Goal: Task Accomplishment & Management: Complete application form

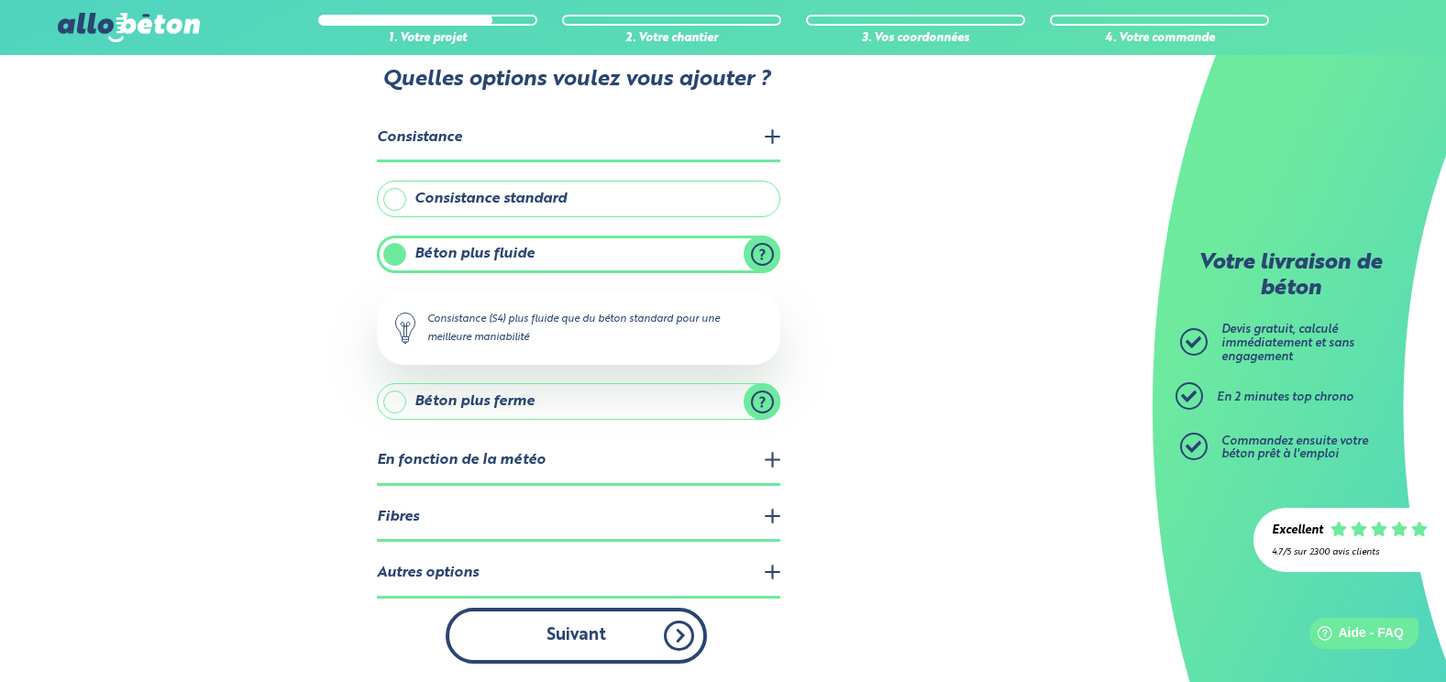
click at [661, 642] on button "Suivant" at bounding box center [576, 636] width 261 height 56
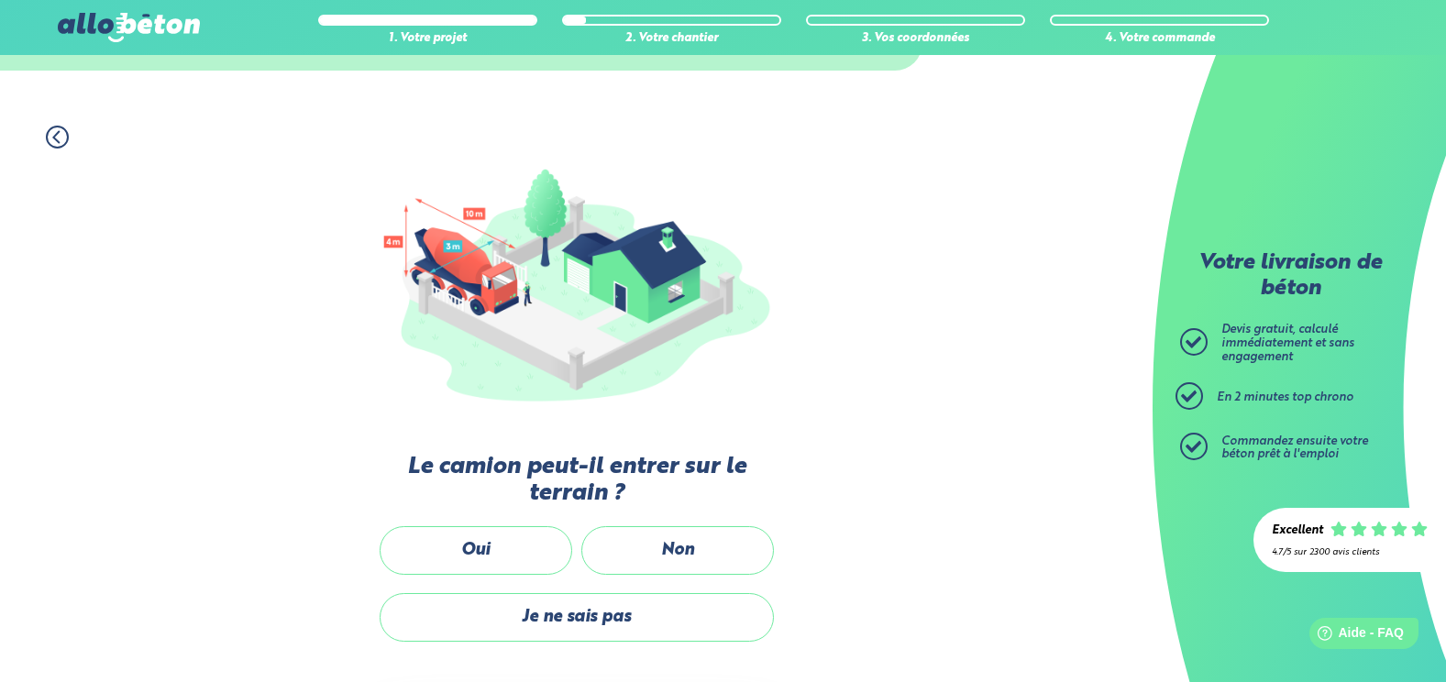
scroll to position [142, 0]
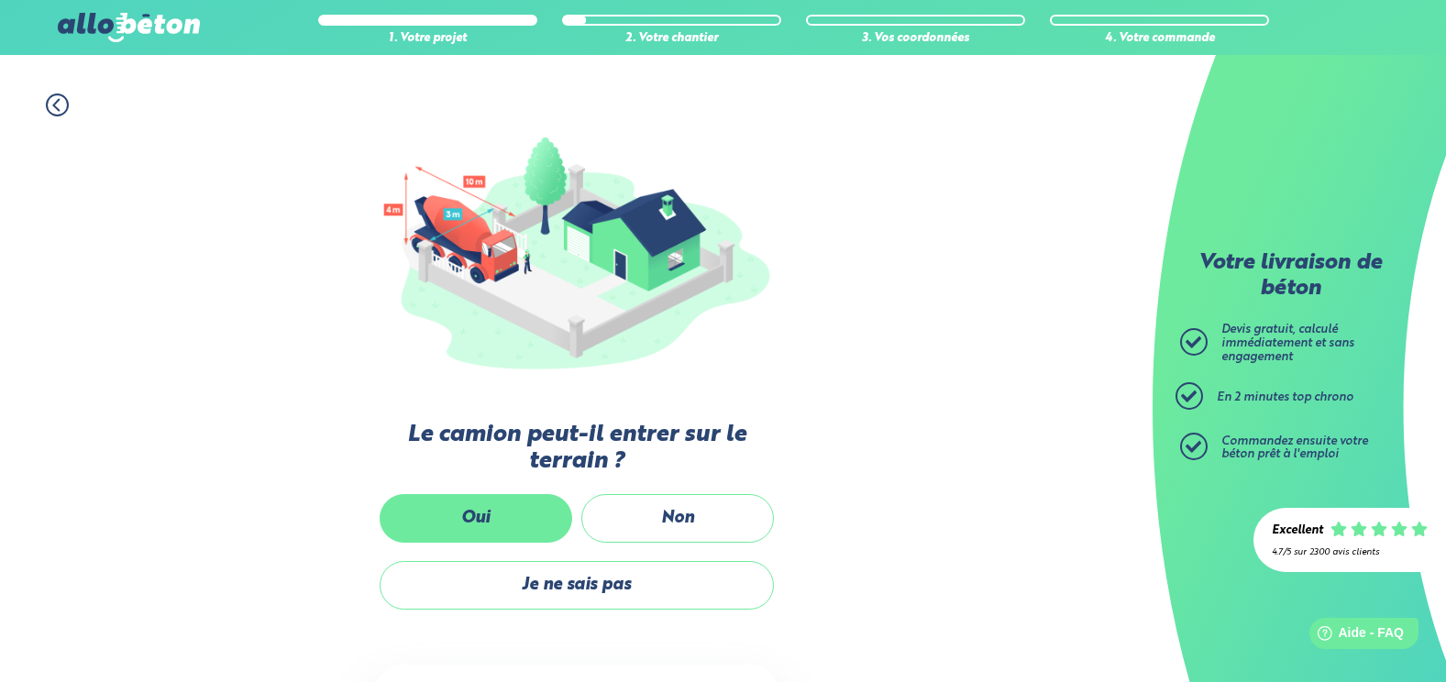
click at [479, 515] on label "Oui" at bounding box center [476, 518] width 193 height 49
click at [0, 0] on input "Oui" at bounding box center [0, 0] width 0 height 0
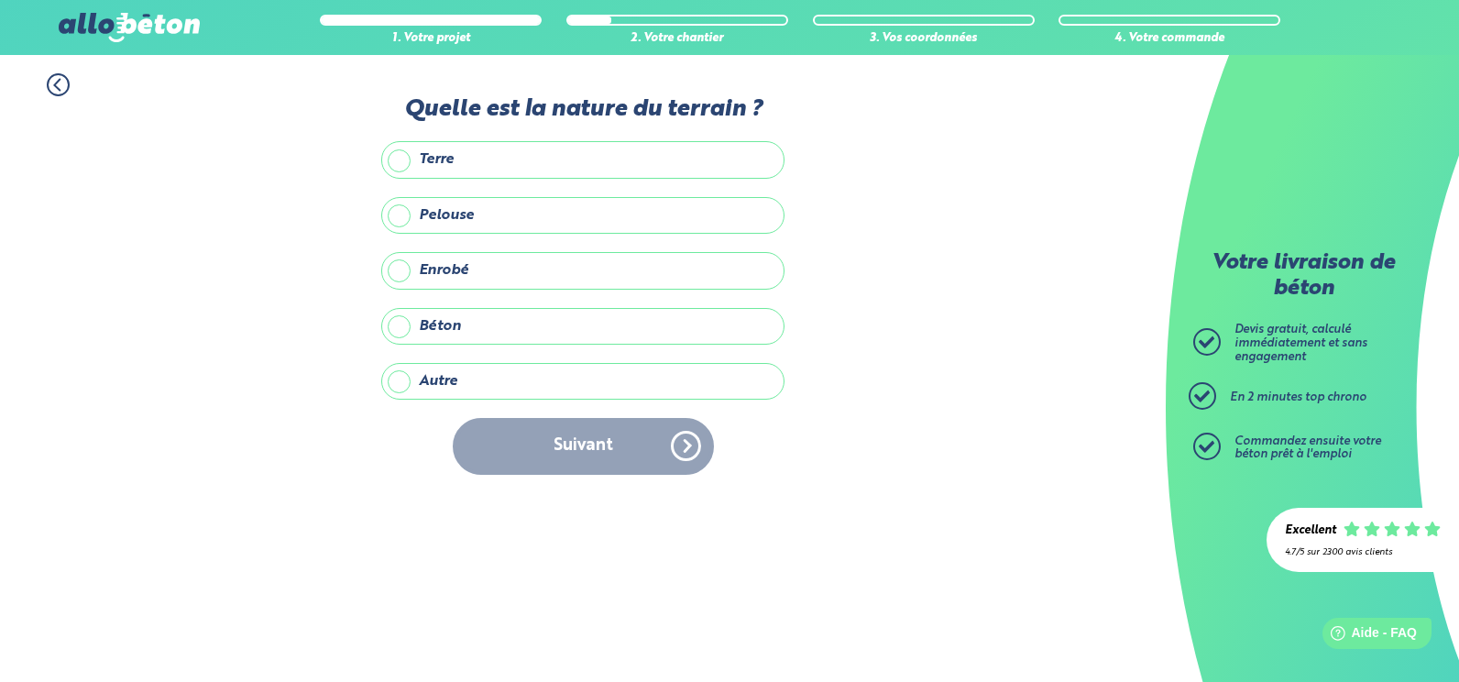
click at [480, 374] on label "Autre" at bounding box center [582, 381] width 403 height 37
click at [0, 0] on input "Autre" at bounding box center [0, 0] width 0 height 0
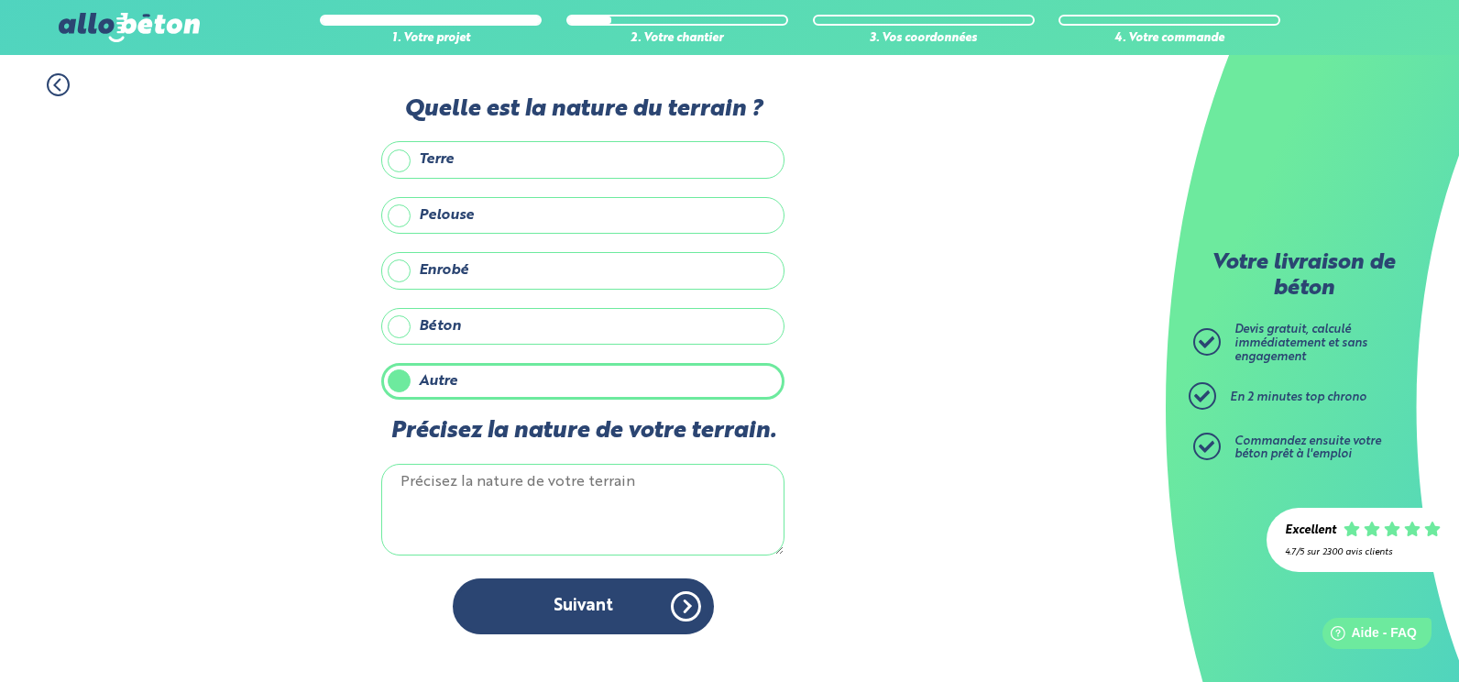
click at [499, 488] on textarea "Précisez la nature de votre terrain." at bounding box center [582, 510] width 403 height 92
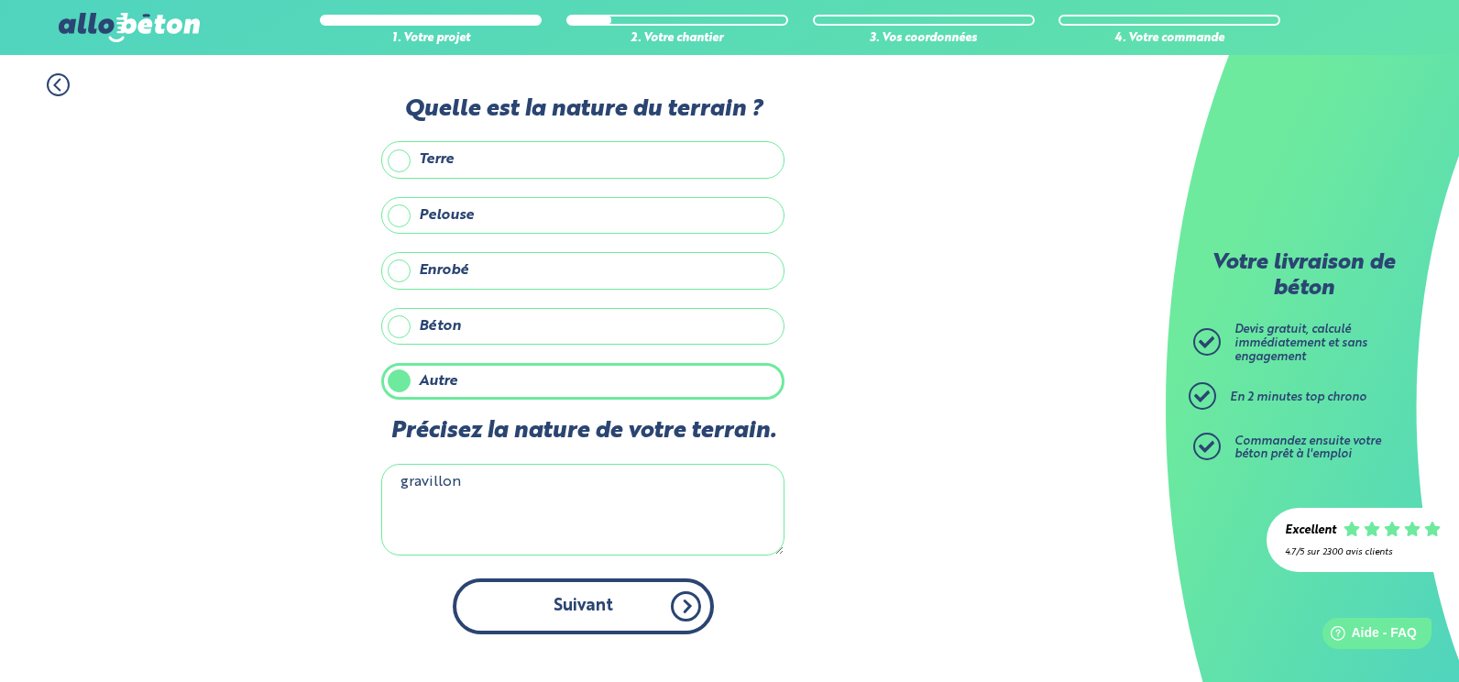
type textarea "gravillon"
click at [596, 613] on button "Suivant" at bounding box center [583, 606] width 261 height 56
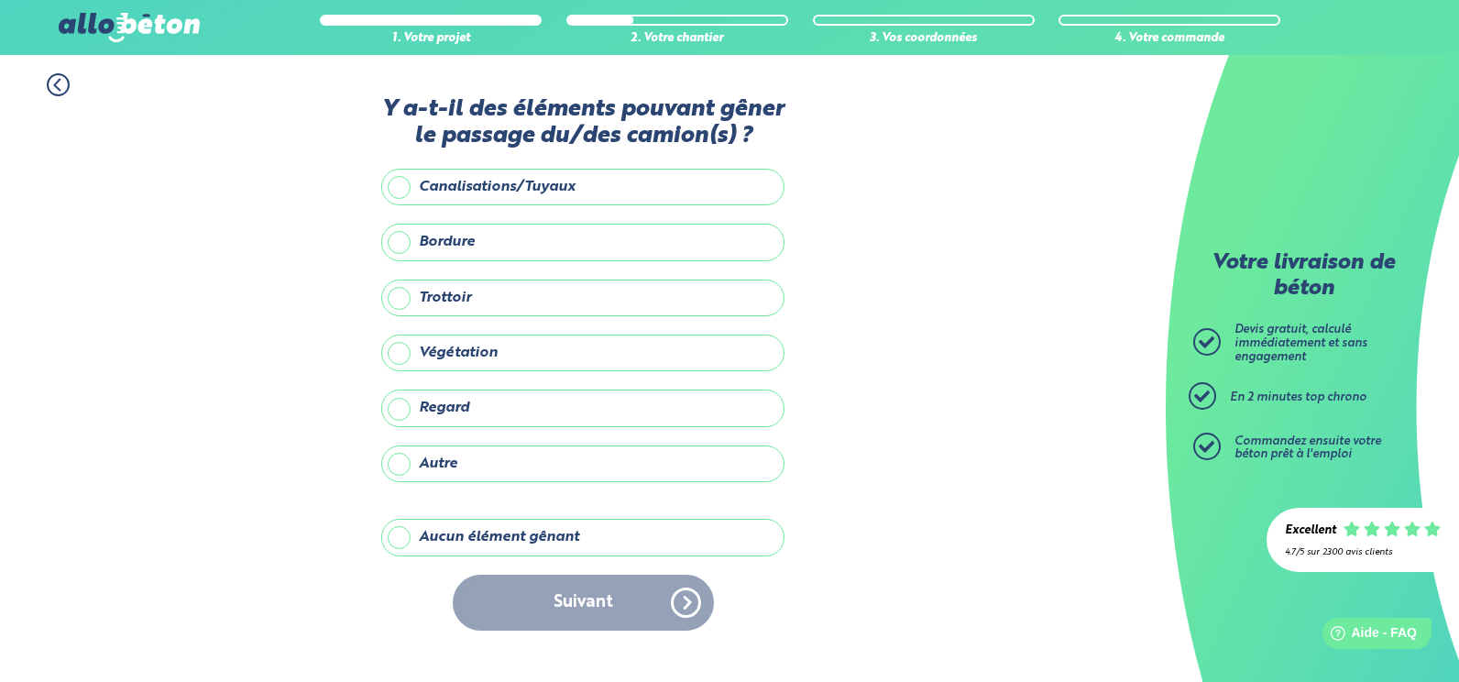
click at [401, 540] on label "Aucun élément gênant" at bounding box center [582, 537] width 403 height 37
click at [0, 0] on input "Aucun élément gênant" at bounding box center [0, 0] width 0 height 0
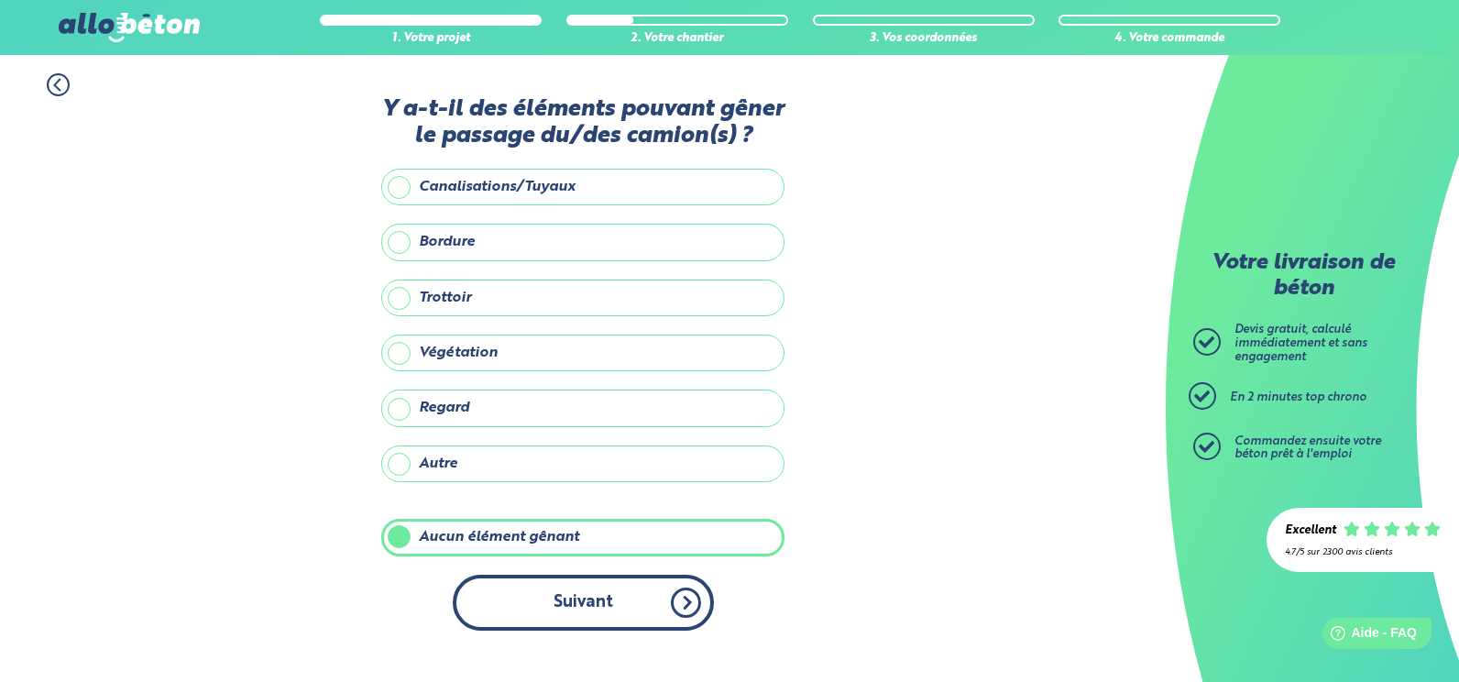
click at [584, 601] on button "Suivant" at bounding box center [583, 603] width 261 height 56
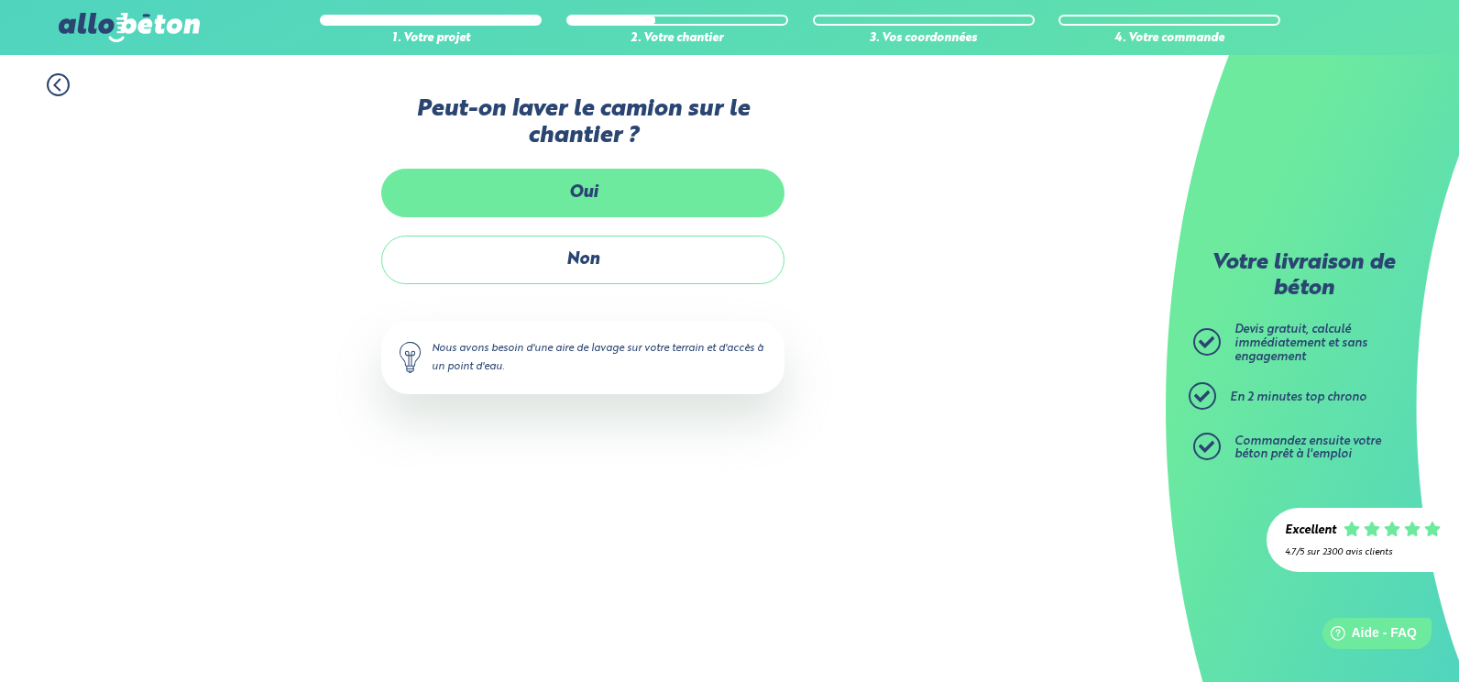
click at [583, 187] on label "Oui" at bounding box center [582, 193] width 403 height 49
click at [0, 0] on input "Oui" at bounding box center [0, 0] width 0 height 0
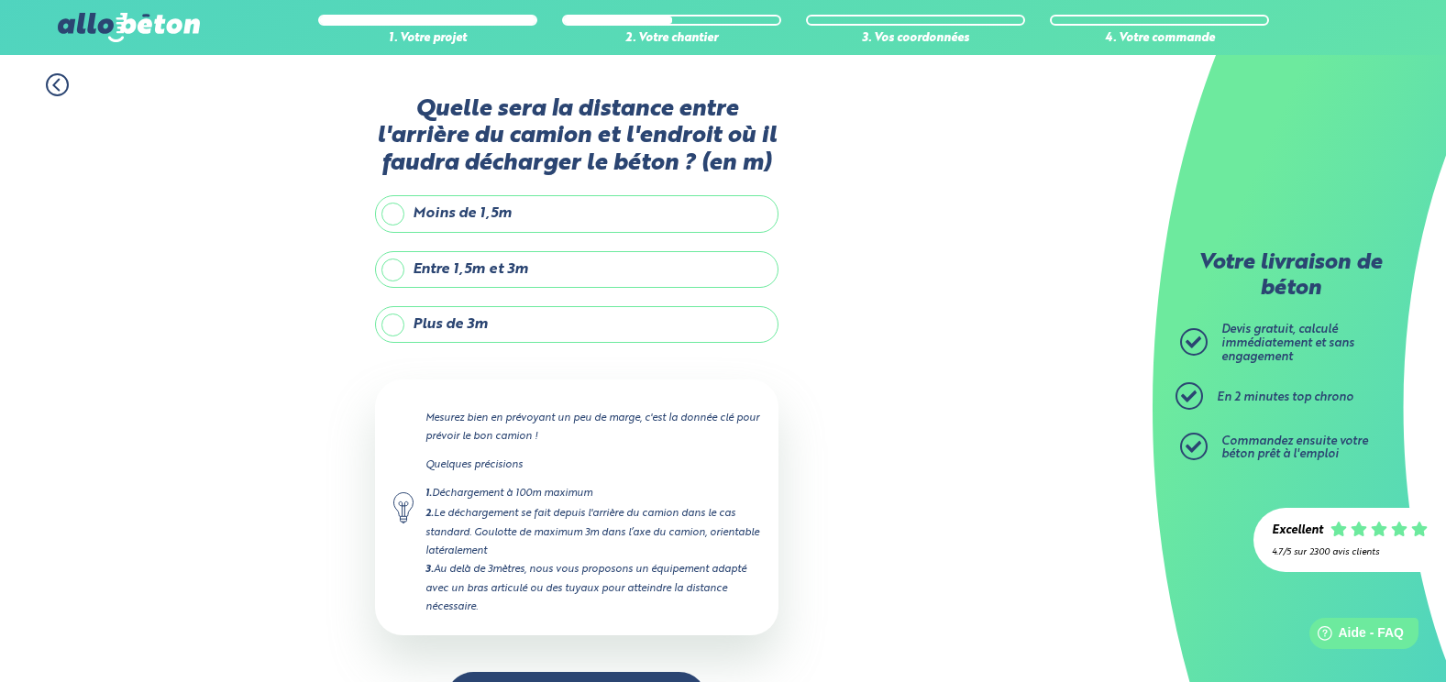
click at [393, 273] on label "Entre 1,5m et 3m" at bounding box center [576, 269] width 403 height 37
click at [0, 0] on input "Entre 1,5m et 3m" at bounding box center [0, 0] width 0 height 0
click at [393, 272] on label "Entre 1,5m et 3m" at bounding box center [576, 269] width 403 height 37
click at [0, 0] on input "Entre 1,5m et 3m" at bounding box center [0, 0] width 0 height 0
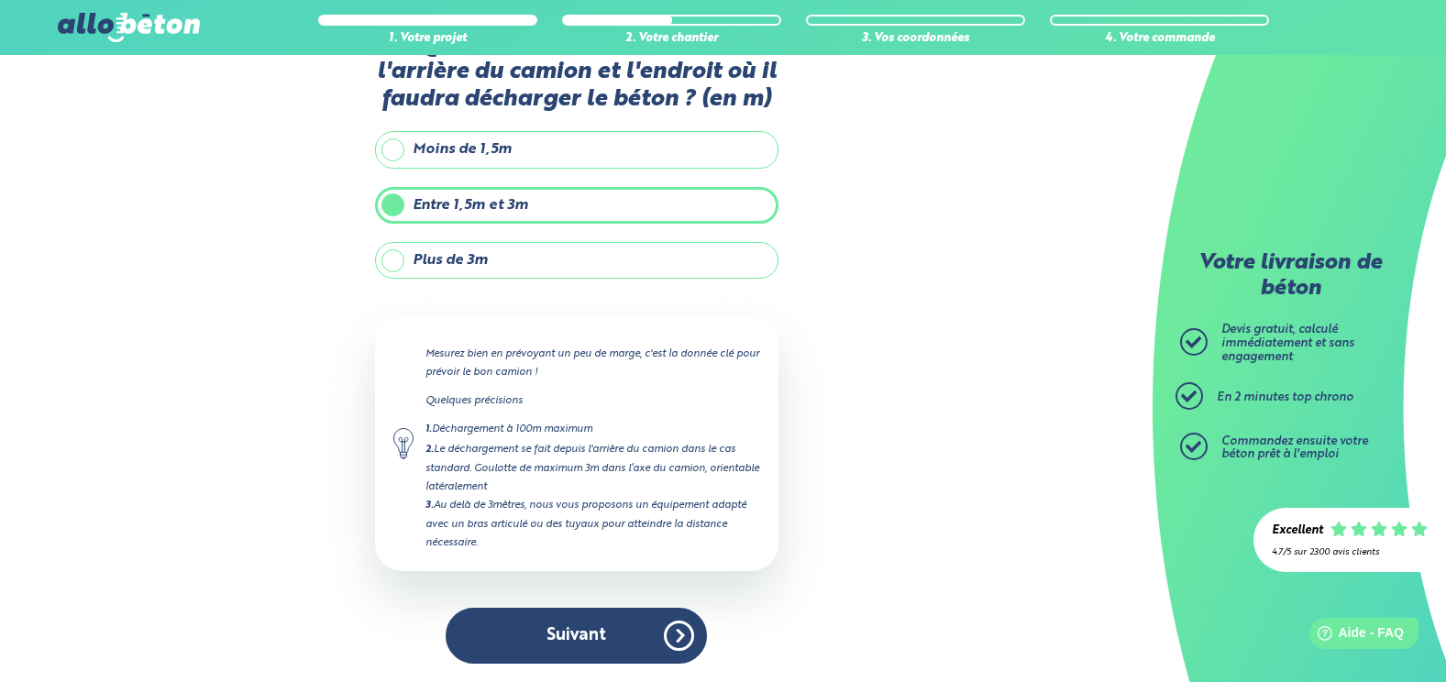
click at [396, 262] on label "Plus de 3m" at bounding box center [576, 260] width 403 height 37
click at [0, 0] on input "Plus de 3m" at bounding box center [0, 0] width 0 height 0
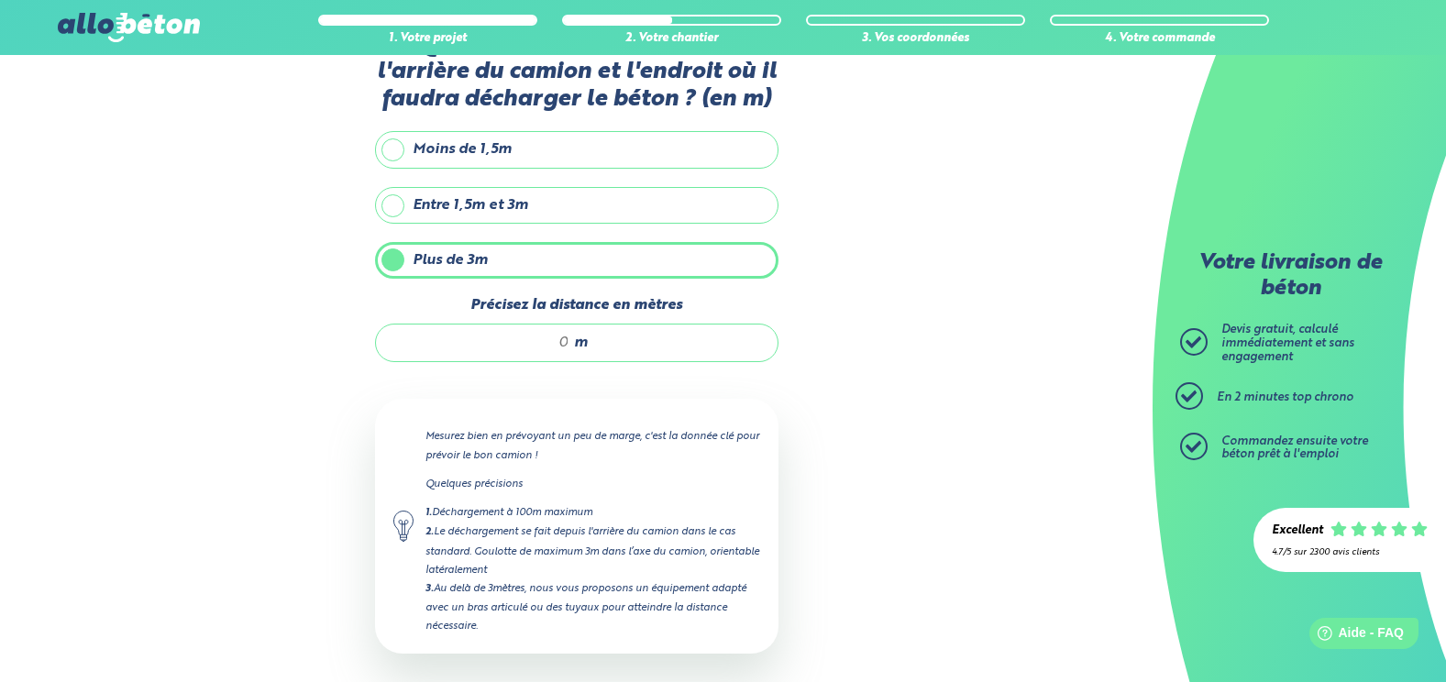
click at [393, 201] on label "Entre 1,5m et 3m" at bounding box center [576, 205] width 403 height 37
click at [0, 0] on input "Entre 1,5m et 3m" at bounding box center [0, 0] width 0 height 0
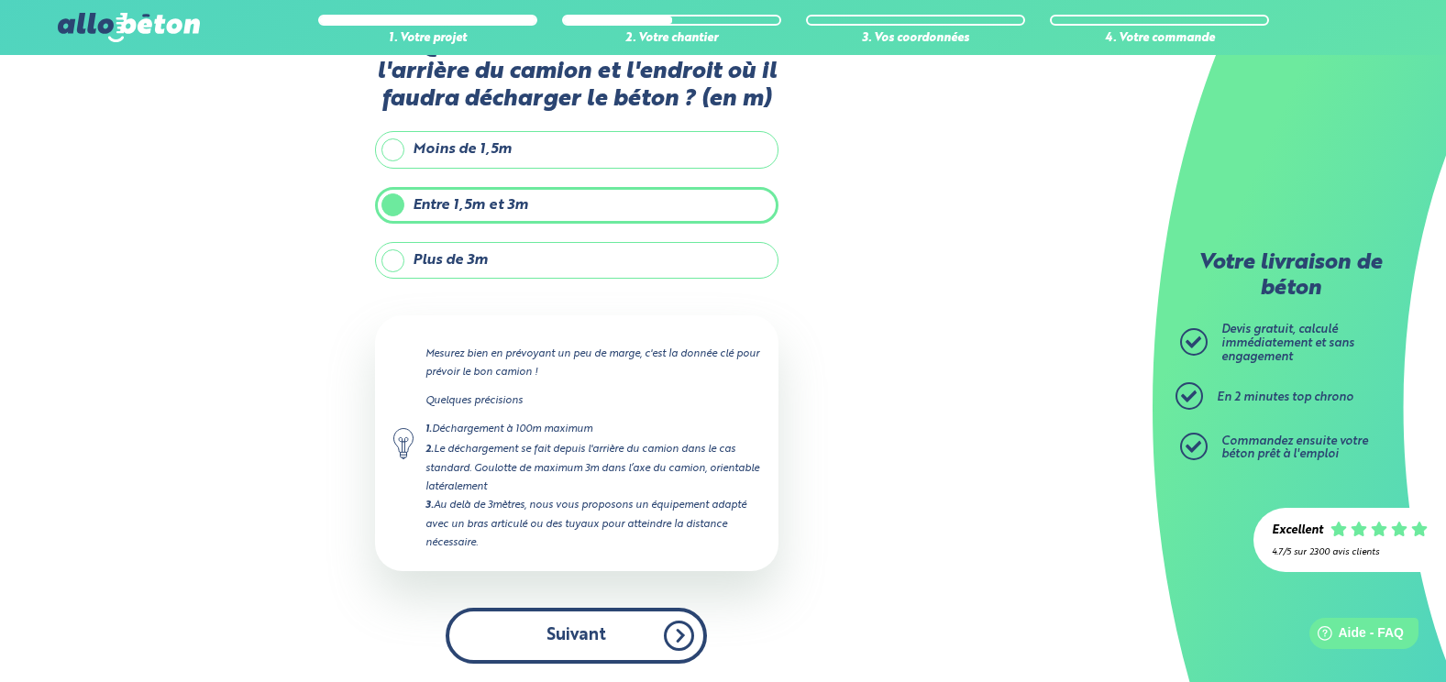
click at [603, 633] on button "Suivant" at bounding box center [576, 636] width 261 height 56
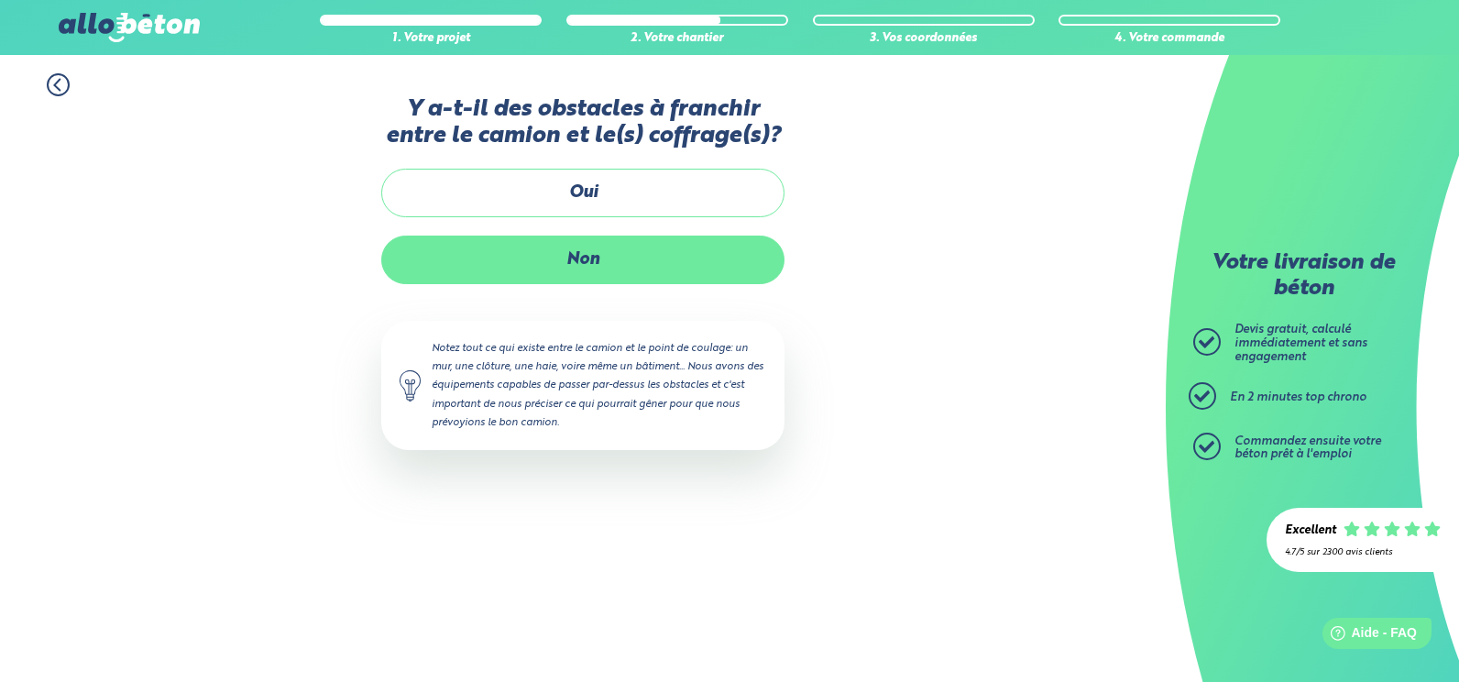
click at [580, 258] on label "Non" at bounding box center [582, 260] width 403 height 49
click at [0, 0] on input "Non" at bounding box center [0, 0] width 0 height 0
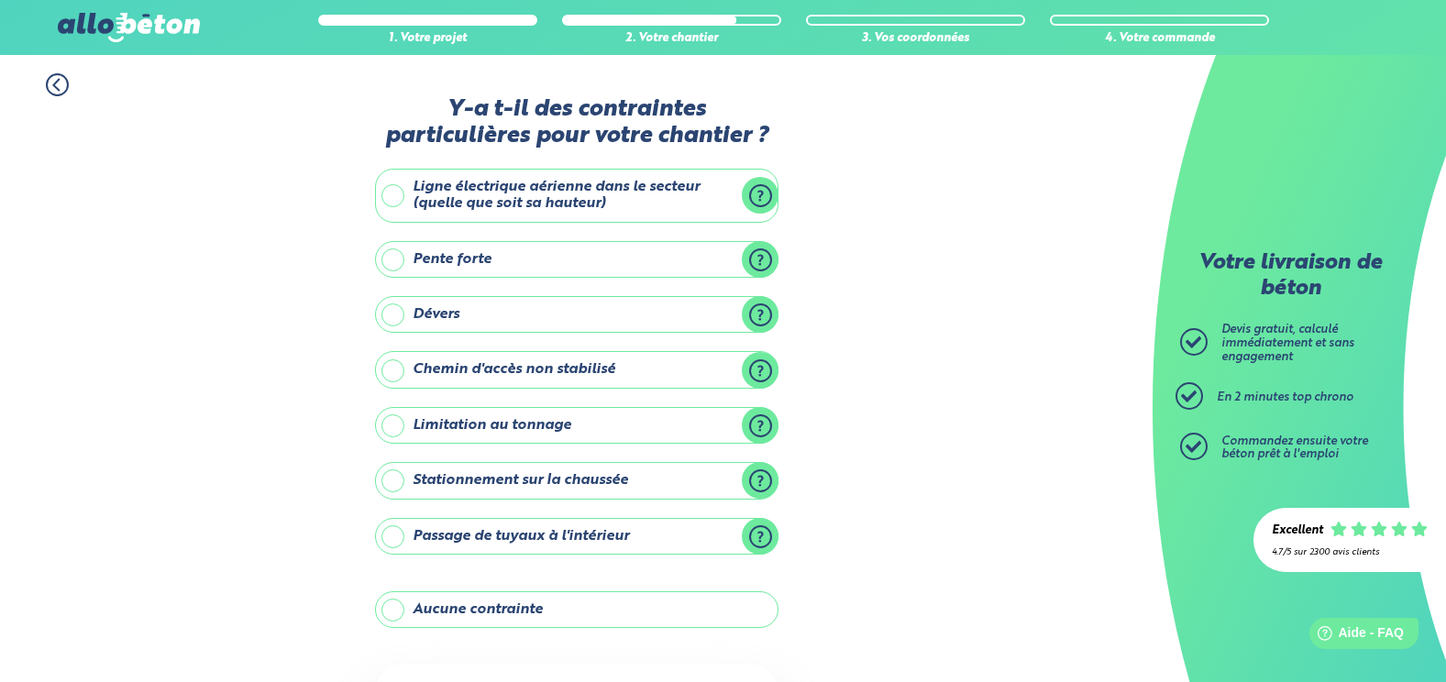
scroll to position [92, 0]
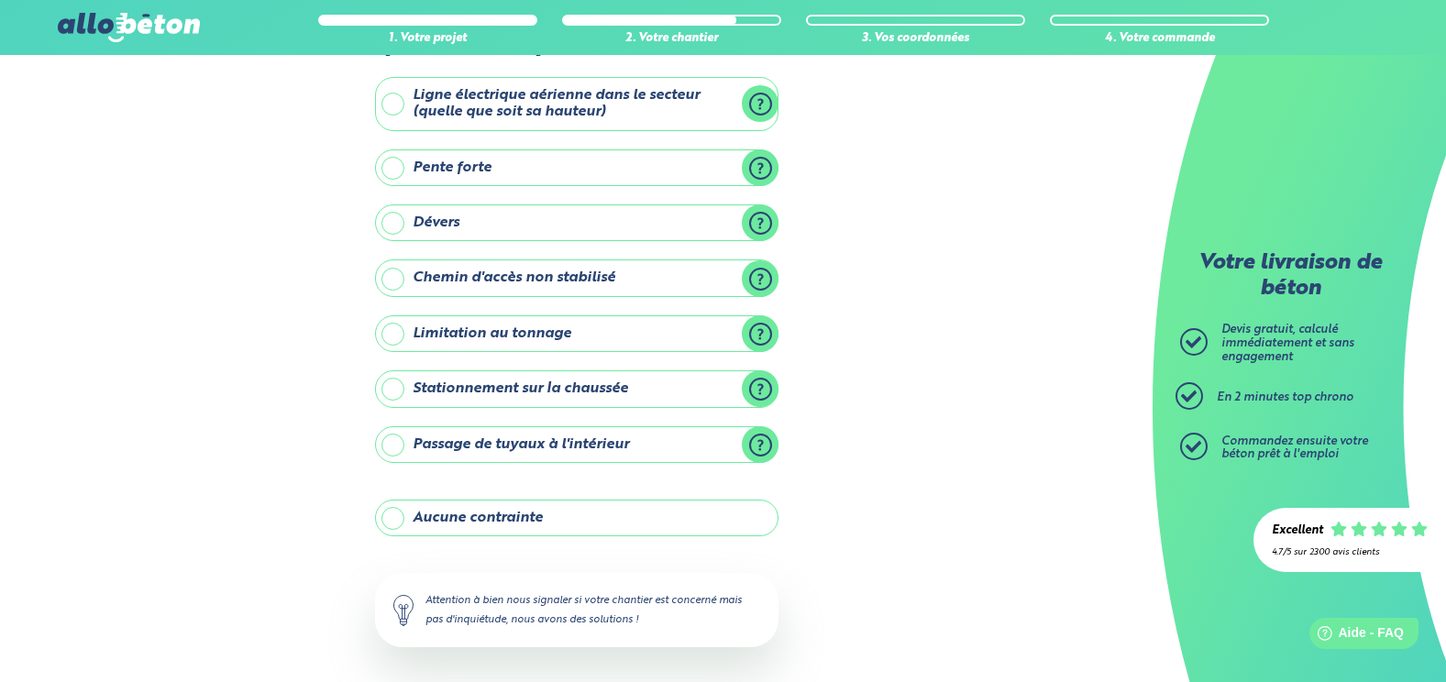
click at [395, 516] on label "Aucune contrainte" at bounding box center [576, 518] width 403 height 37
click at [0, 0] on input "Aucune contrainte" at bounding box center [0, 0] width 0 height 0
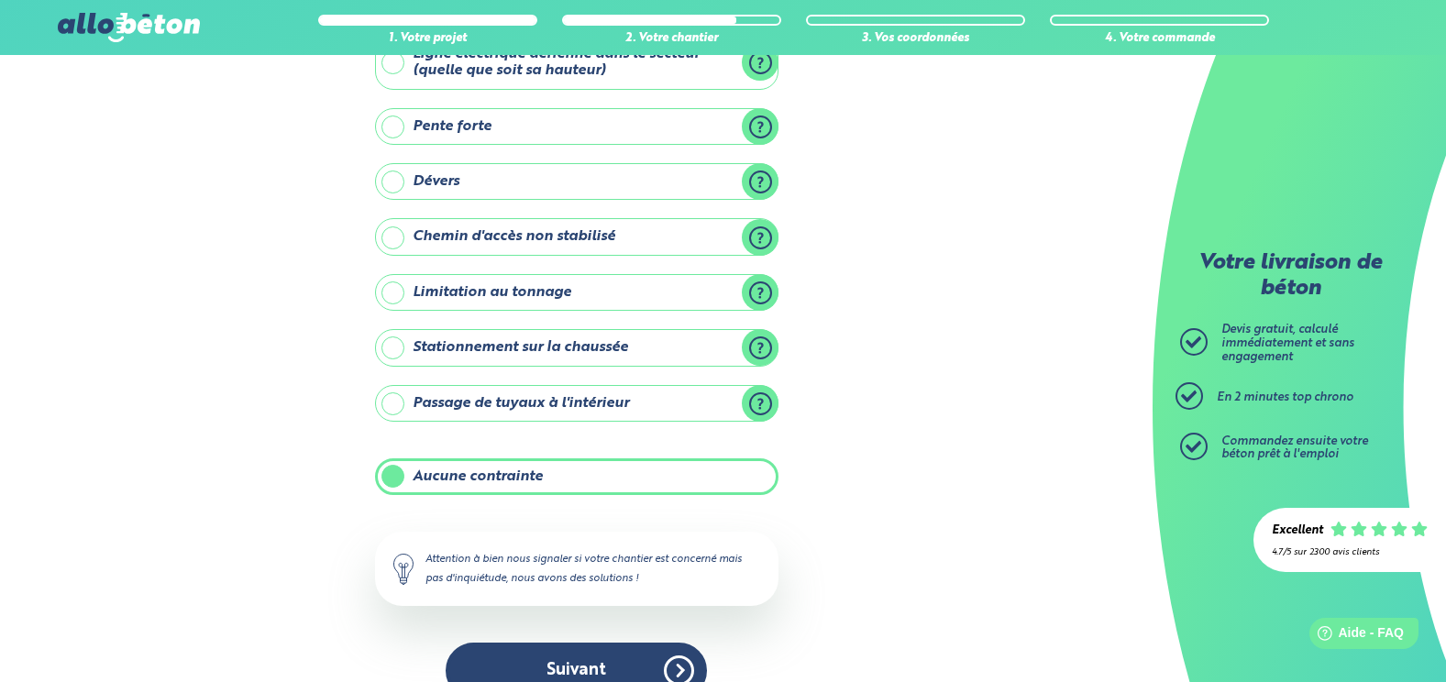
scroll to position [168, 0]
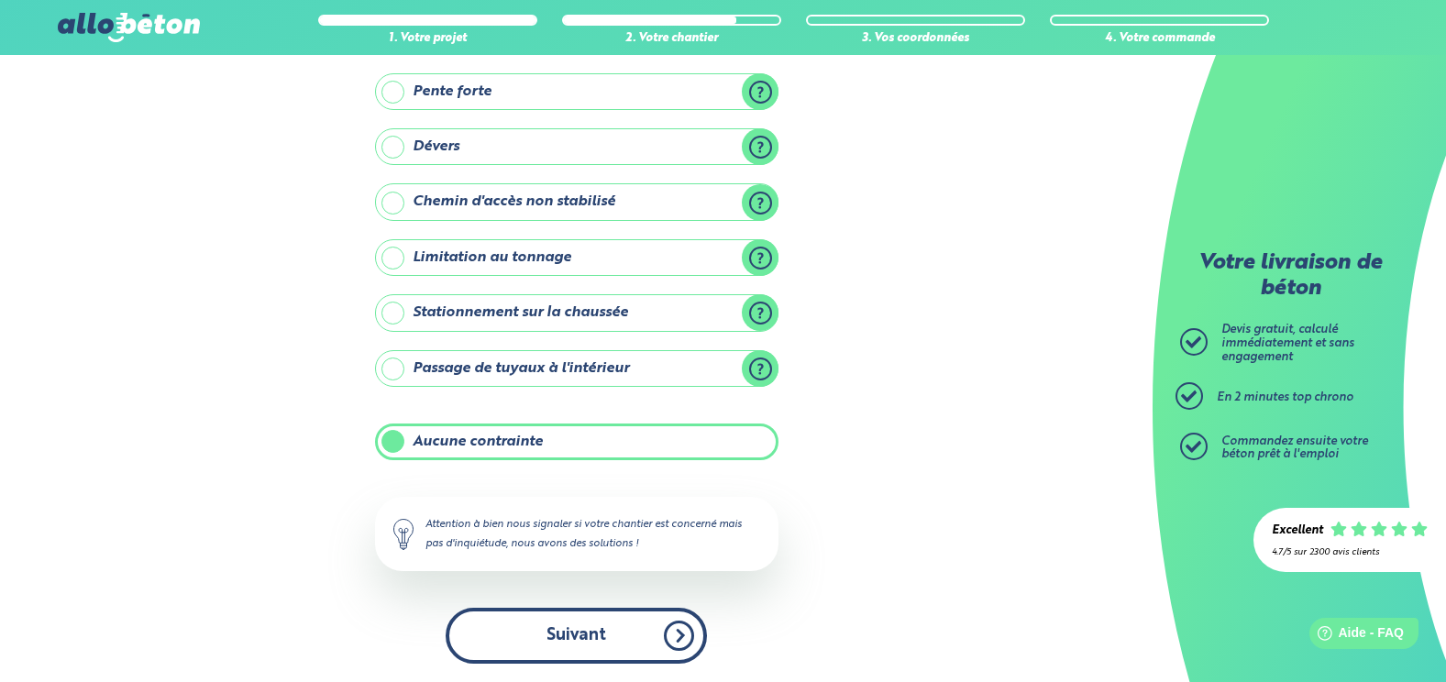
click at [593, 642] on button "Suivant" at bounding box center [576, 636] width 261 height 56
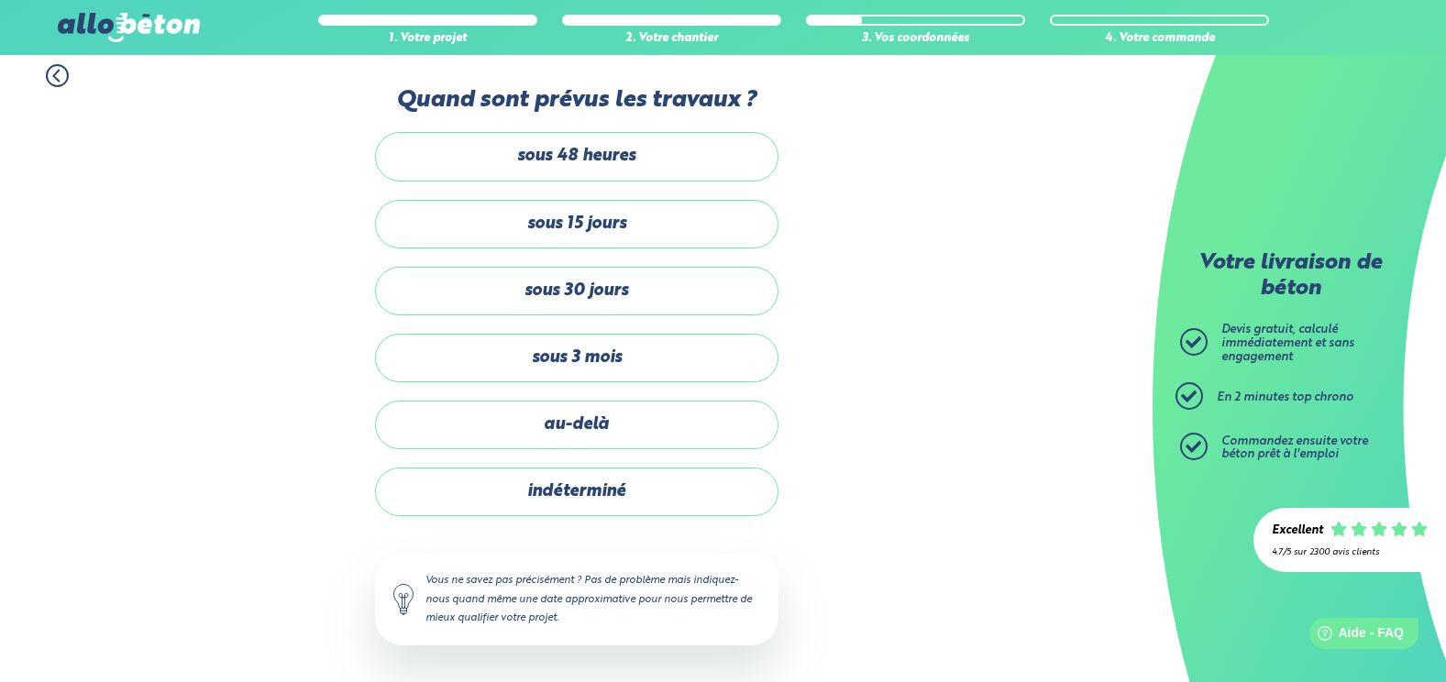
scroll to position [9, 0]
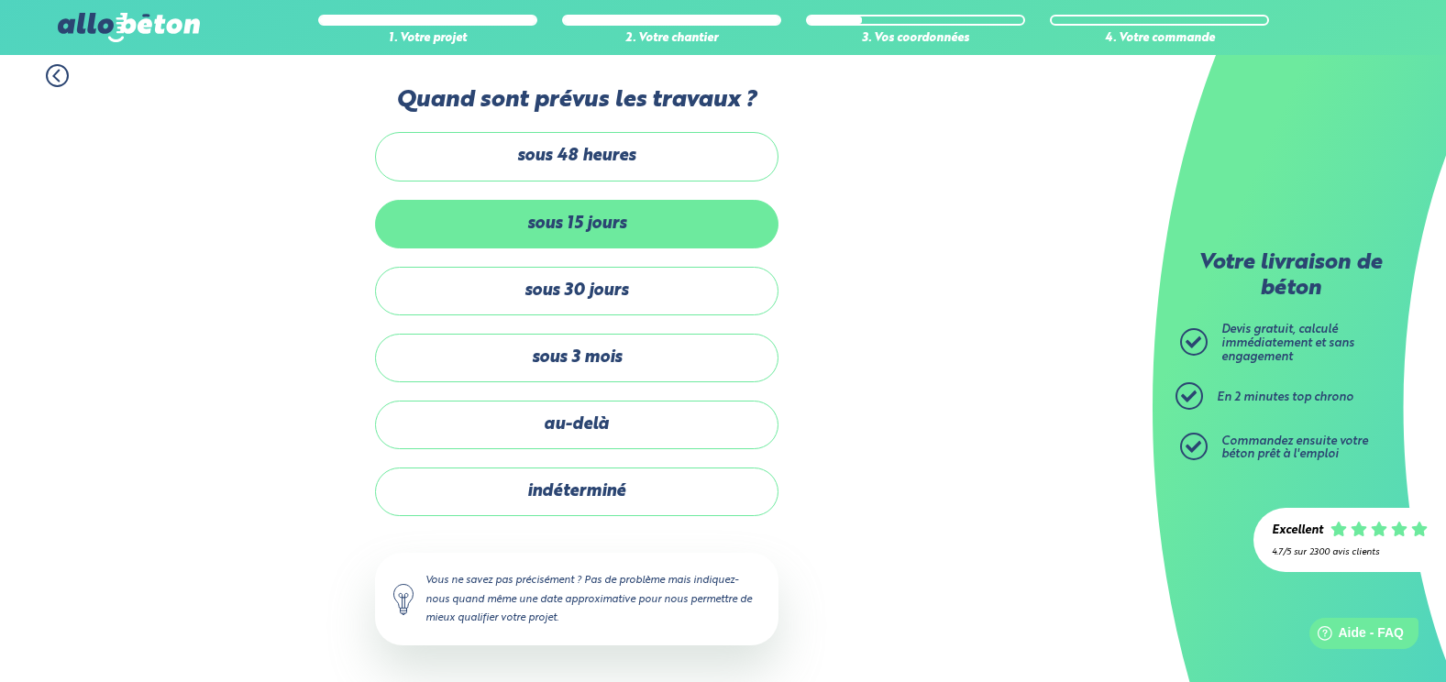
click at [579, 219] on label "sous 15 jours" at bounding box center [576, 224] width 403 height 49
click at [0, 0] on input "sous 15 jours" at bounding box center [0, 0] width 0 height 0
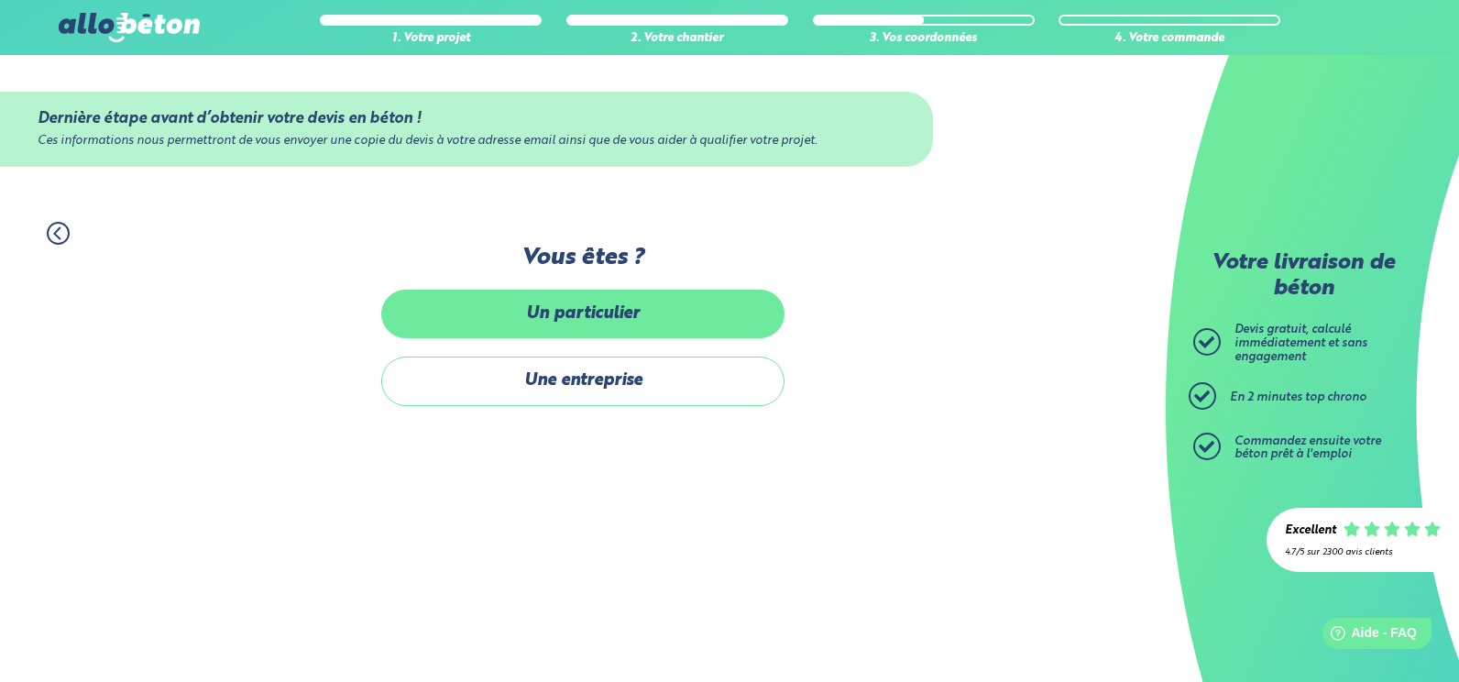
click at [587, 313] on label "Un particulier" at bounding box center [582, 314] width 403 height 49
click at [0, 0] on input "Un particulier" at bounding box center [0, 0] width 0 height 0
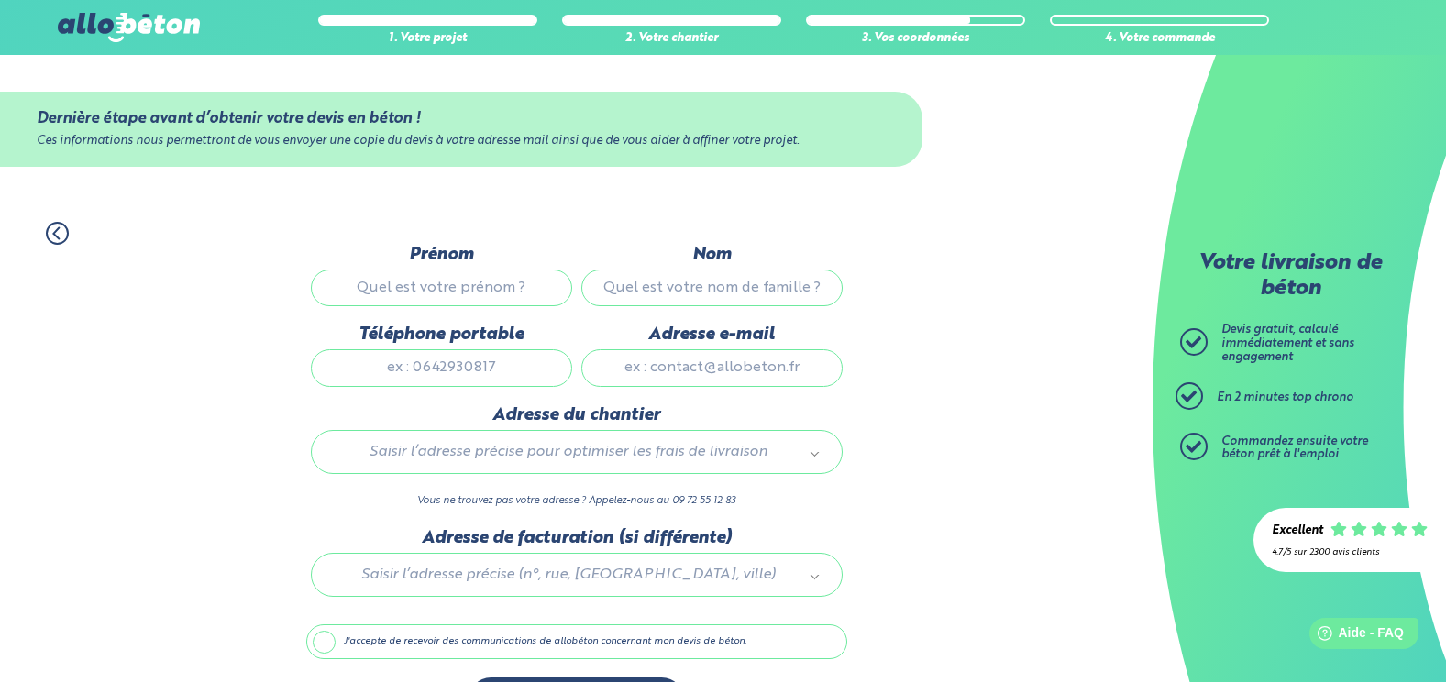
click at [461, 287] on input "Prénom" at bounding box center [441, 288] width 261 height 37
type input "[PERSON_NAME]"
click at [678, 285] on input "Nom" at bounding box center [711, 288] width 261 height 37
type input "PIERRE"
click at [419, 366] on input "Téléphone portable" at bounding box center [441, 367] width 261 height 37
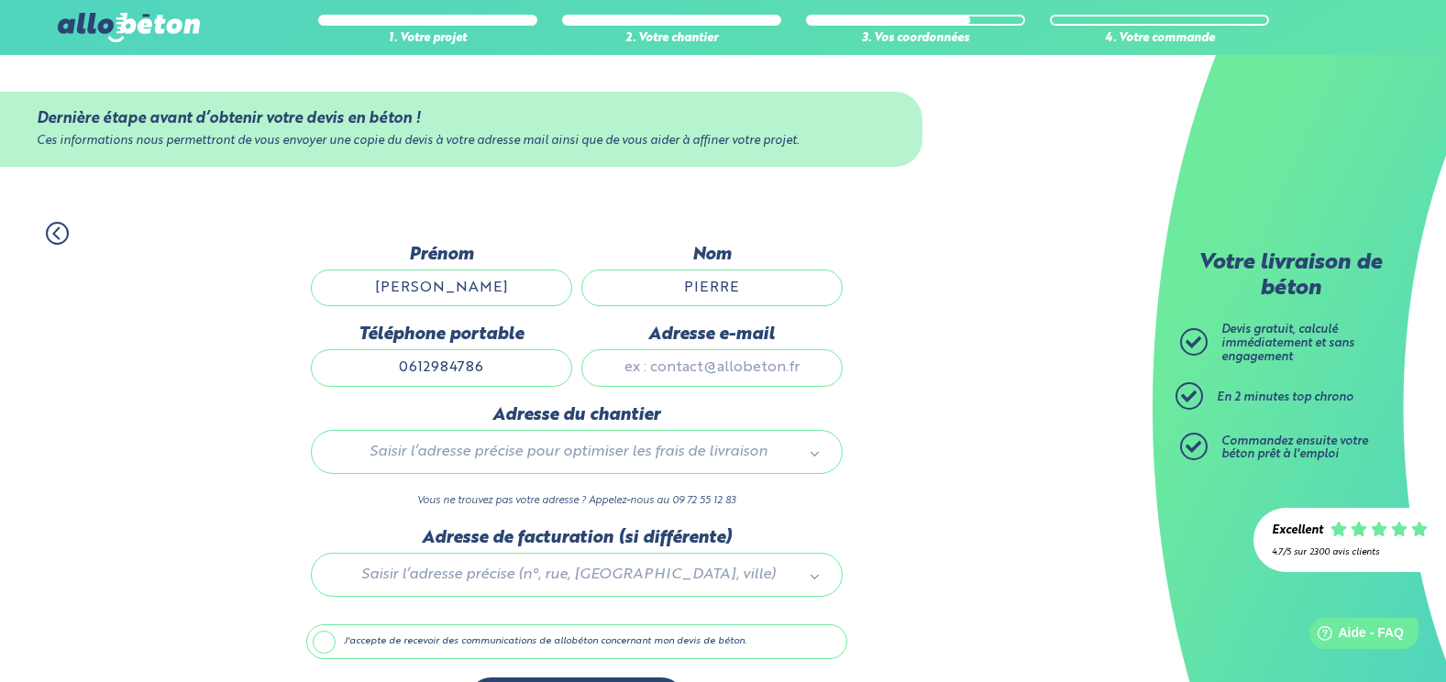
type input "0612984786"
click at [677, 368] on input "Adresse e-mail" at bounding box center [711, 367] width 261 height 37
type input "[EMAIL_ADDRESS][DOMAIN_NAME]"
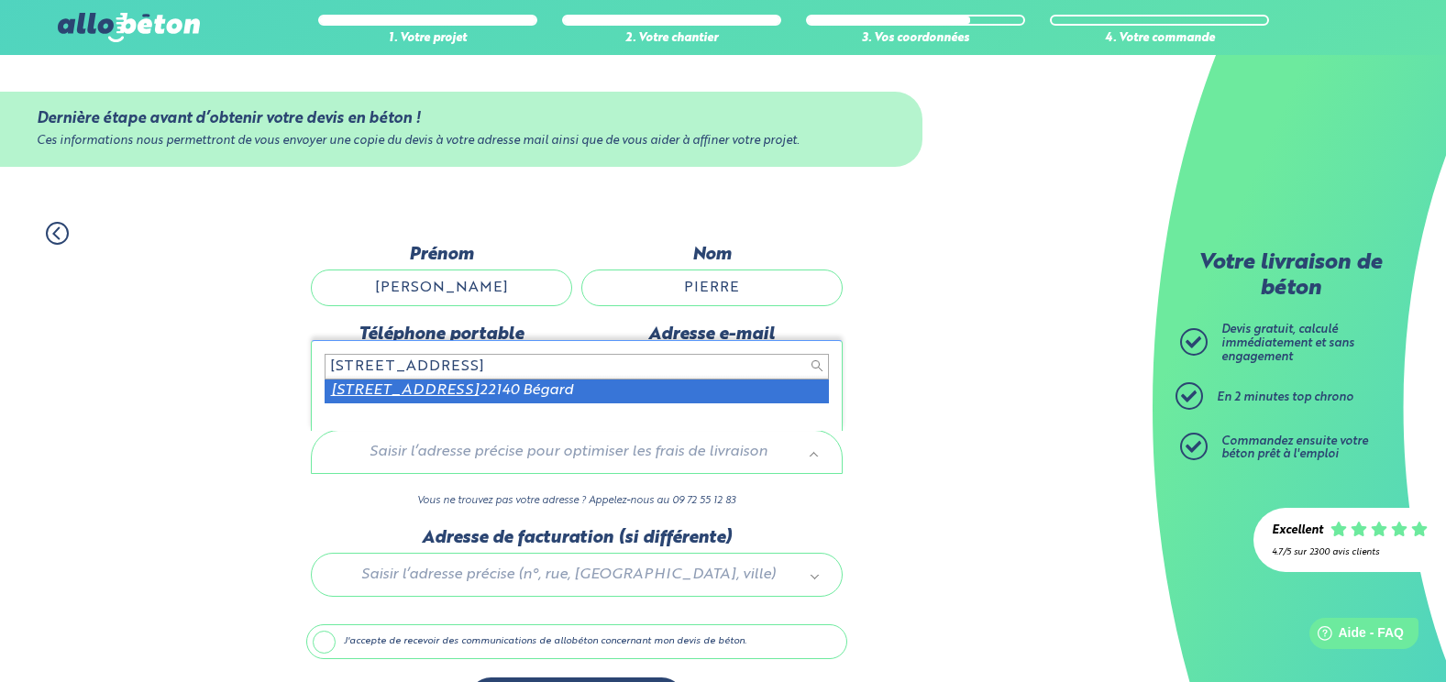
type input "[STREET_ADDRESS]"
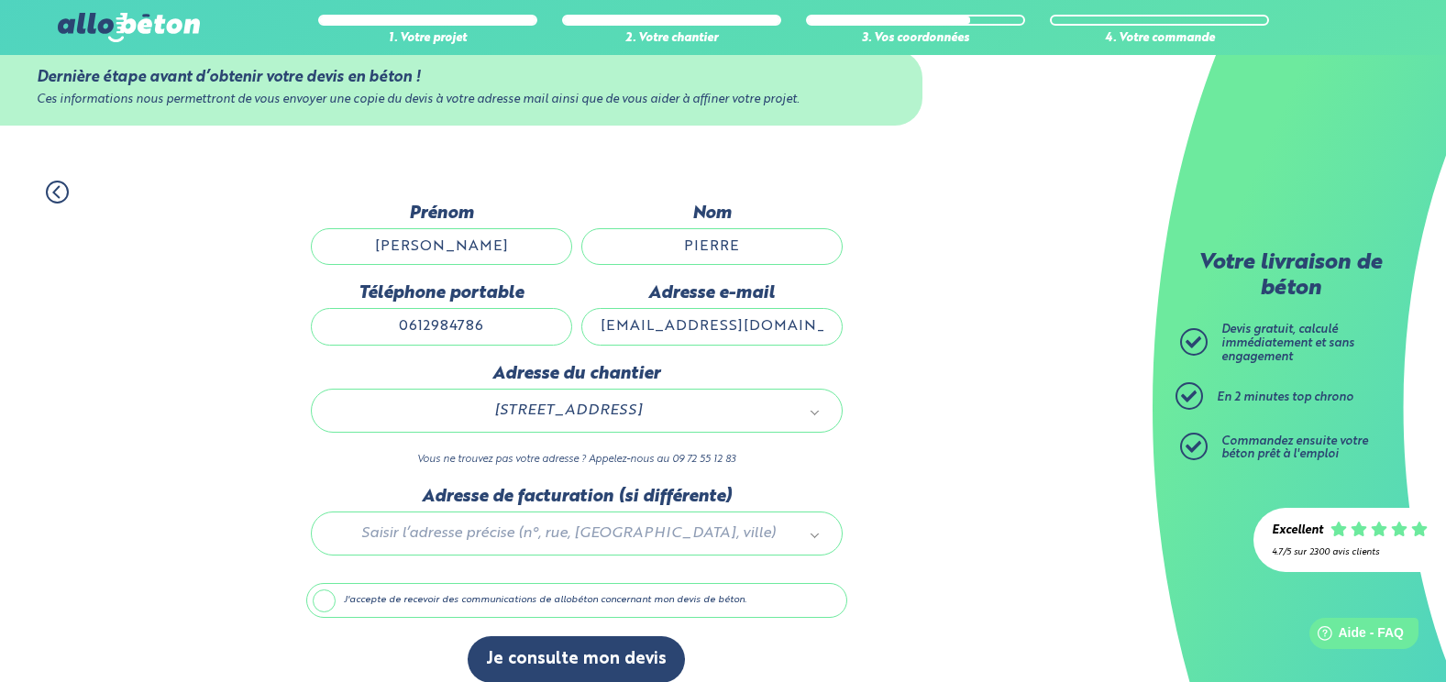
scroll to position [61, 0]
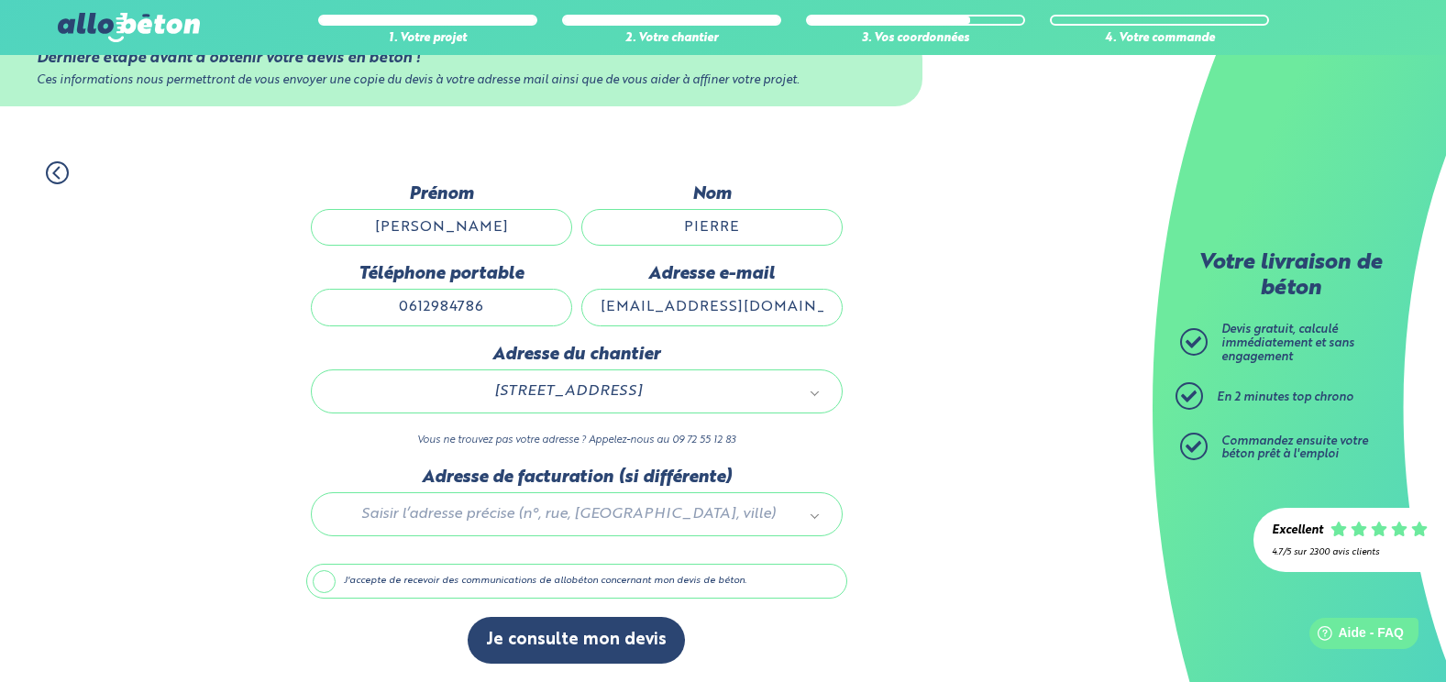
click at [467, 512] on div at bounding box center [576, 511] width 541 height 87
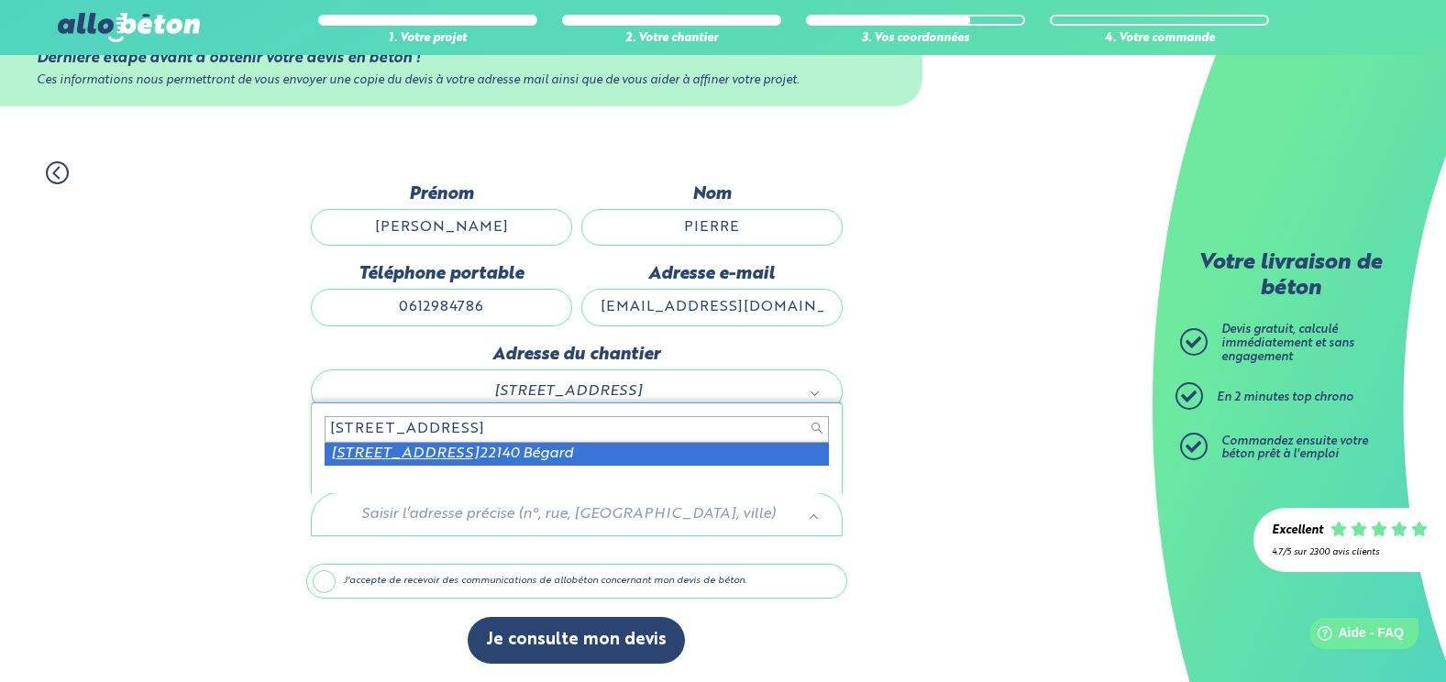
type input "[STREET_ADDRESS]"
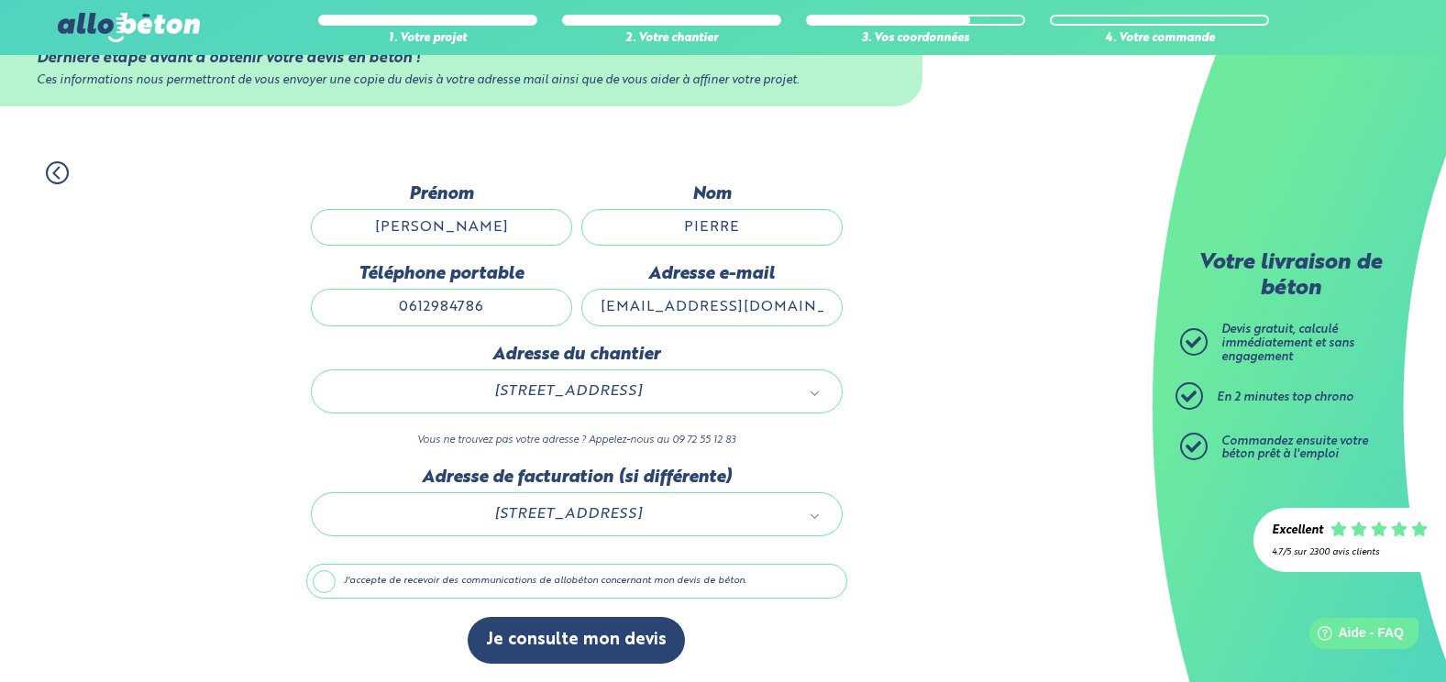
click at [329, 578] on label "J'accepte de recevoir des communications de allobéton concernant mon devis de b…" at bounding box center [576, 581] width 541 height 35
click at [0, 0] on input "J'accepte de recevoir des communications de allobéton concernant mon devis de b…" at bounding box center [0, 0] width 0 height 0
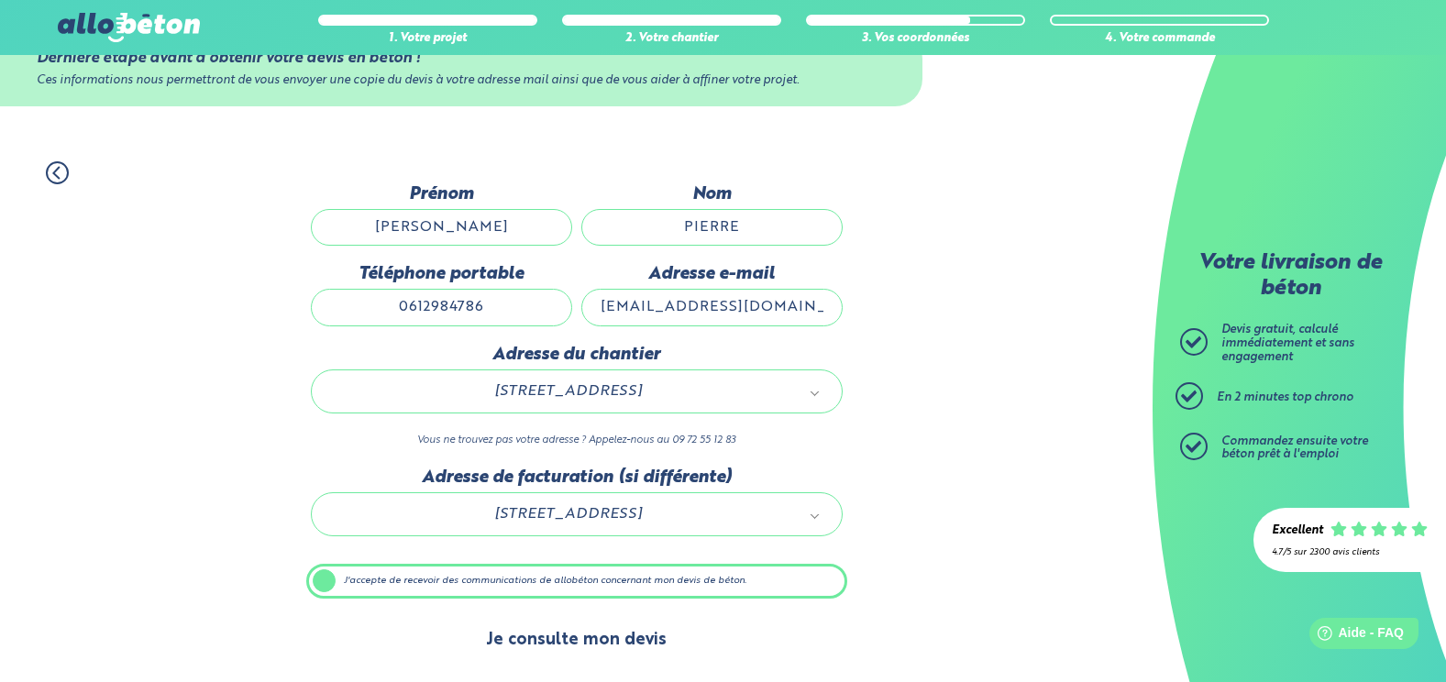
click at [595, 645] on button "Je consulte mon devis" at bounding box center [576, 640] width 217 height 47
